Goal: Information Seeking & Learning: Check status

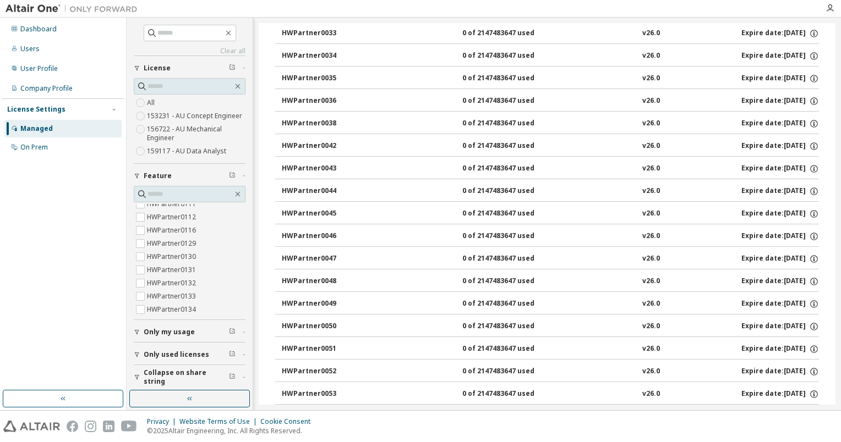
scroll to position [4648, 0]
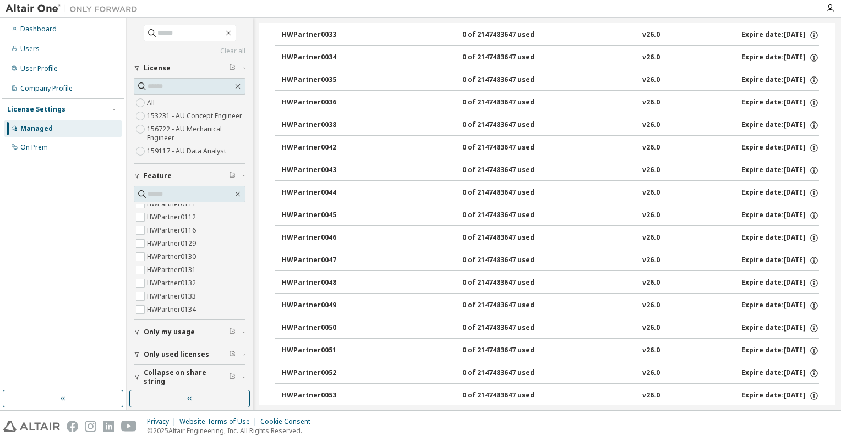
drag, startPoint x: 835, startPoint y: 254, endPoint x: 831, endPoint y: 108, distance: 145.9
click at [831, 107] on div "Clear all Collapse on share string Only used licenses Only my usage Feature Glo…" at bounding box center [484, 214] width 714 height 393
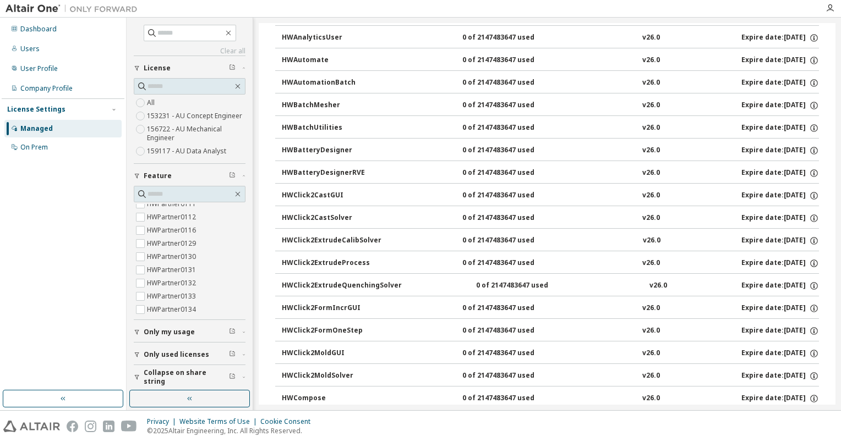
scroll to position [0, 0]
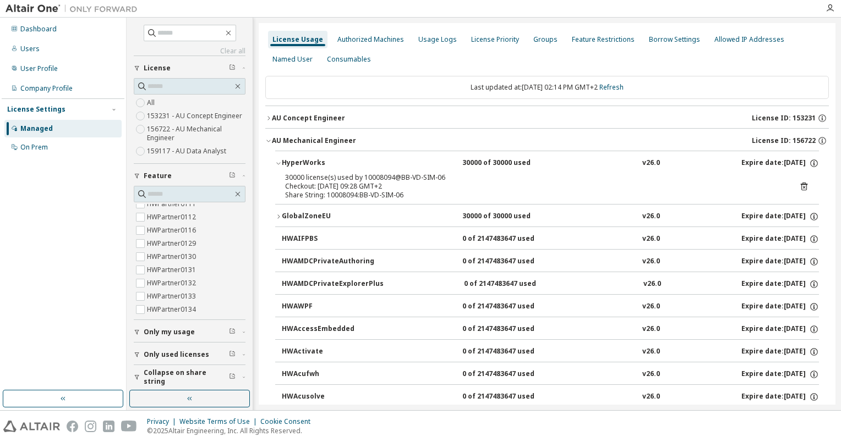
click at [350, 150] on button "AU Mechanical Engineer License ID: 156722" at bounding box center [546, 141] width 563 height 24
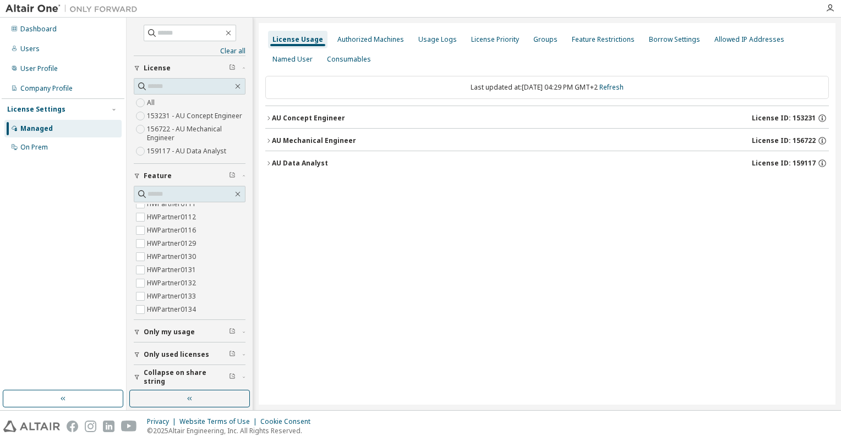
click at [268, 139] on icon "button" at bounding box center [268, 141] width 7 height 7
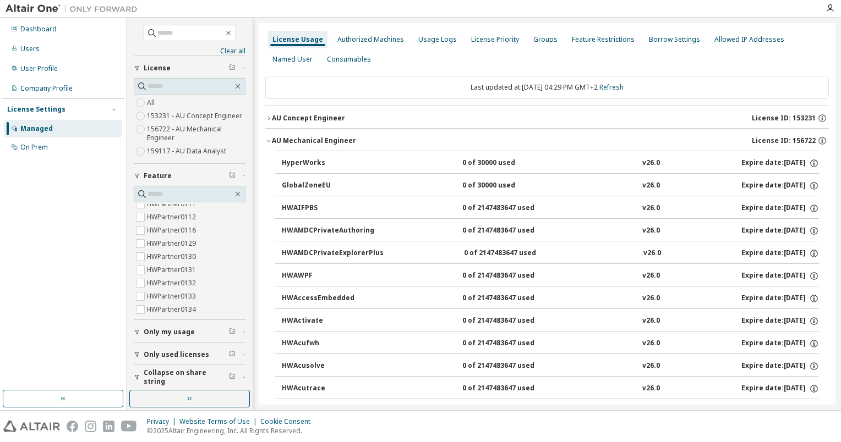
click at [268, 139] on icon "button" at bounding box center [268, 141] width 7 height 7
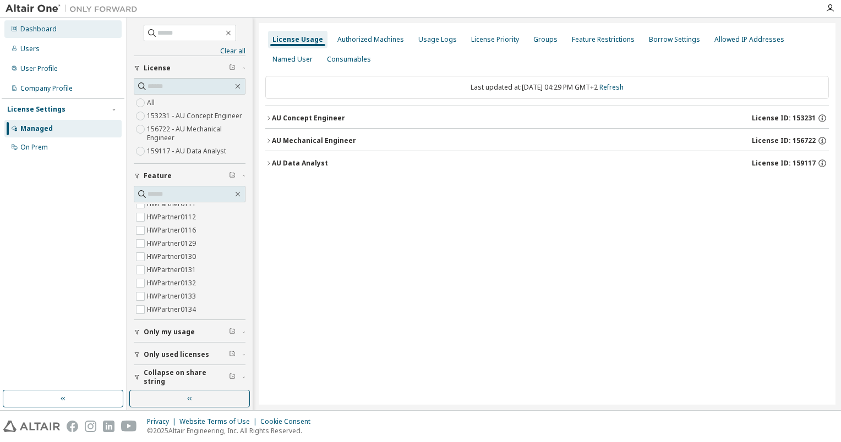
click at [41, 25] on div "Dashboard" at bounding box center [38, 29] width 36 height 9
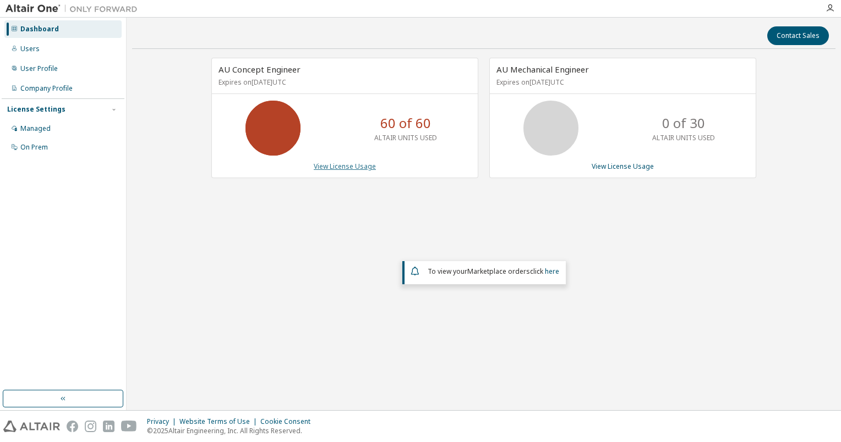
click at [331, 167] on link "View License Usage" at bounding box center [345, 166] width 62 height 9
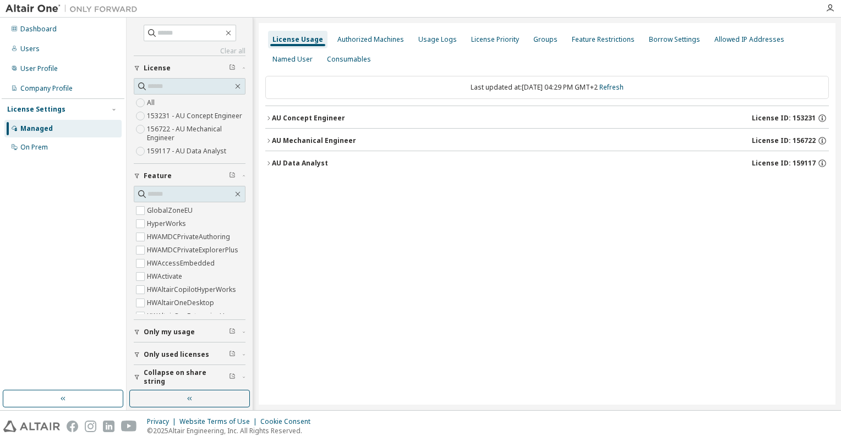
click at [267, 143] on icon "button" at bounding box center [268, 141] width 7 height 7
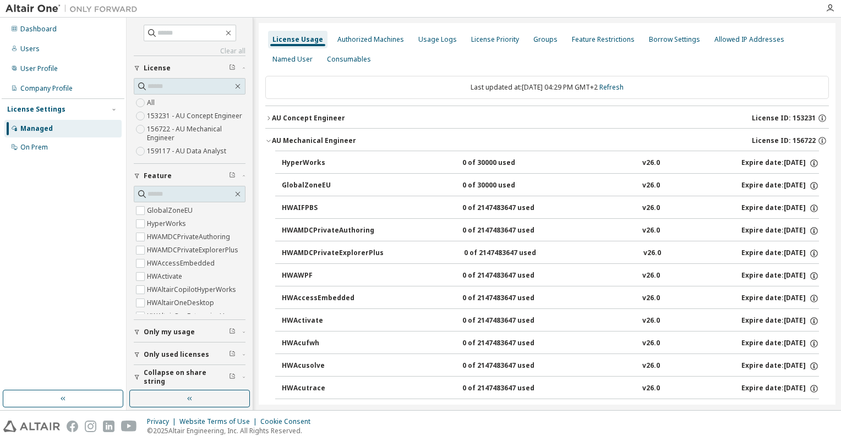
click at [267, 143] on icon "button" at bounding box center [268, 141] width 7 height 7
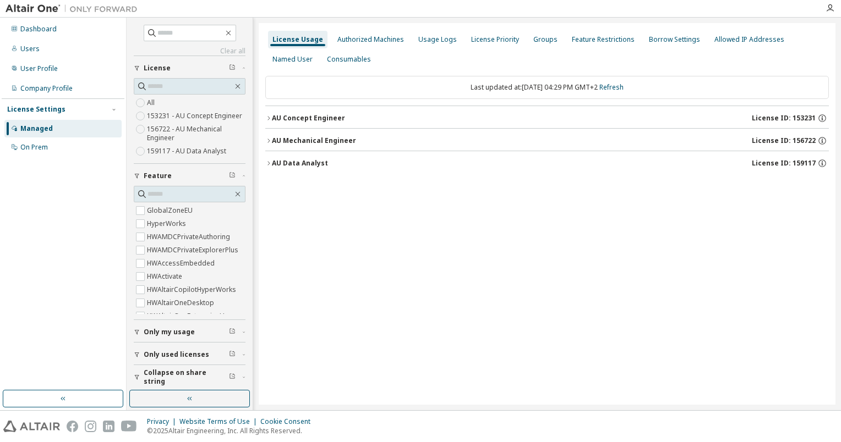
click at [270, 121] on button "AU Concept Engineer License ID: 153231" at bounding box center [546, 118] width 563 height 24
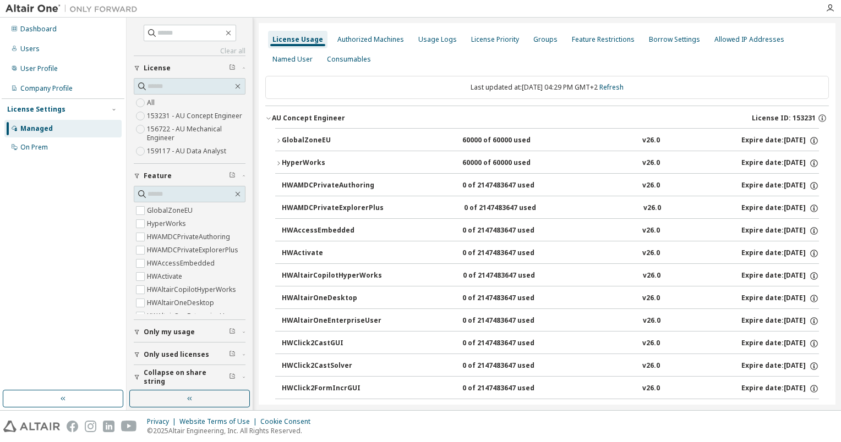
click at [277, 163] on icon "button" at bounding box center [278, 163] width 7 height 7
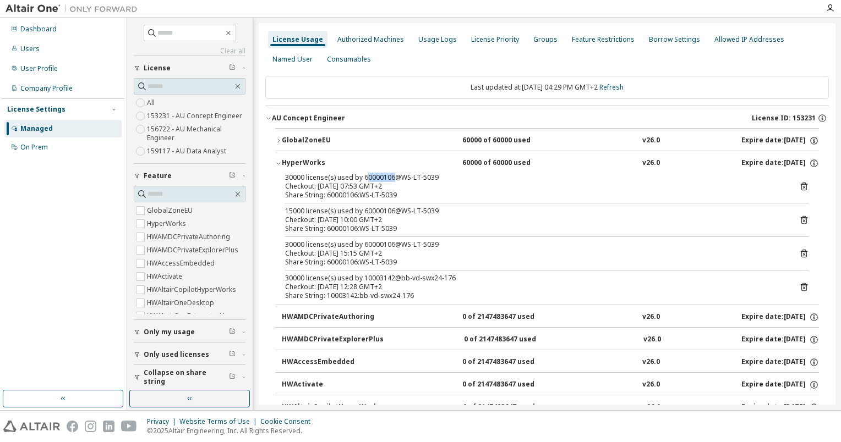
drag, startPoint x: 363, startPoint y: 176, endPoint x: 390, endPoint y: 177, distance: 27.0
click at [390, 177] on div "30000 license(s) used by 60000106@WS-LT-5039" at bounding box center [533, 177] width 497 height 9
drag, startPoint x: 390, startPoint y: 177, endPoint x: 364, endPoint y: 174, distance: 26.6
click at [364, 174] on div "30000 license(s) used by 60000106@WS-LT-5039" at bounding box center [533, 177] width 497 height 9
click at [363, 175] on div "30000 license(s) used by 60000106@WS-LT-5039" at bounding box center [533, 177] width 497 height 9
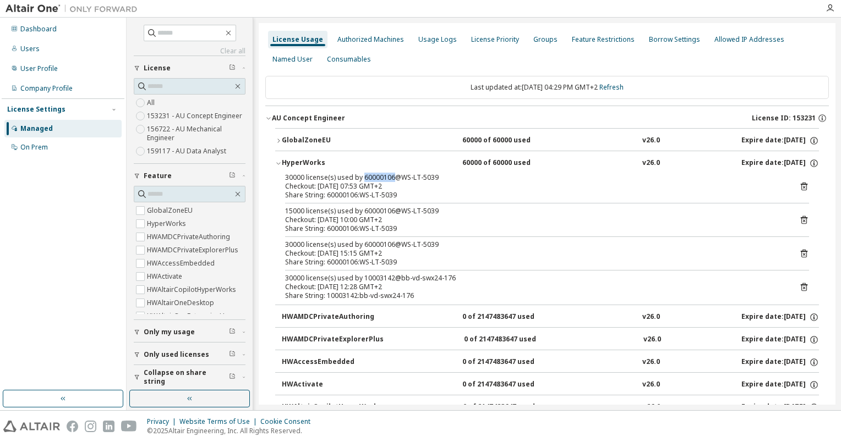
drag, startPoint x: 363, startPoint y: 177, endPoint x: 391, endPoint y: 178, distance: 28.1
click at [391, 178] on div "30000 license(s) used by 60000106@WS-LT-5039" at bounding box center [533, 177] width 497 height 9
copy div "60000106"
drag, startPoint x: 362, startPoint y: 276, endPoint x: 390, endPoint y: 276, distance: 28.1
click at [390, 276] on div "30000 license(s) used by 10003142@bb-vd-swx24-176" at bounding box center [533, 278] width 497 height 9
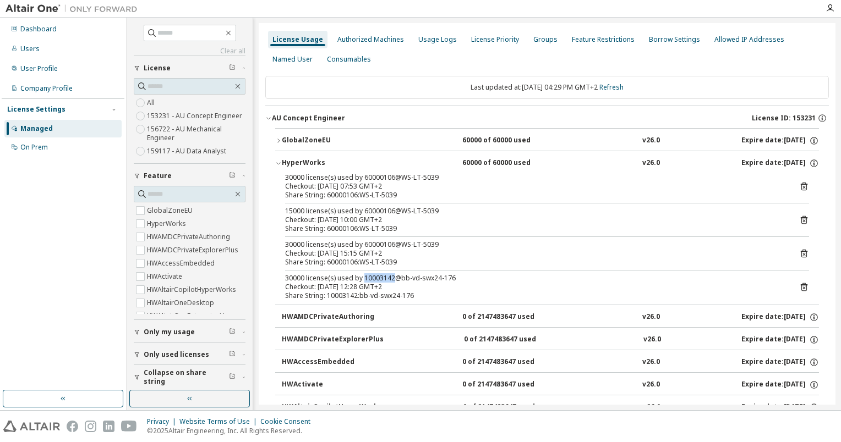
copy div "10003142"
